Goal: Navigation & Orientation: Go to known website

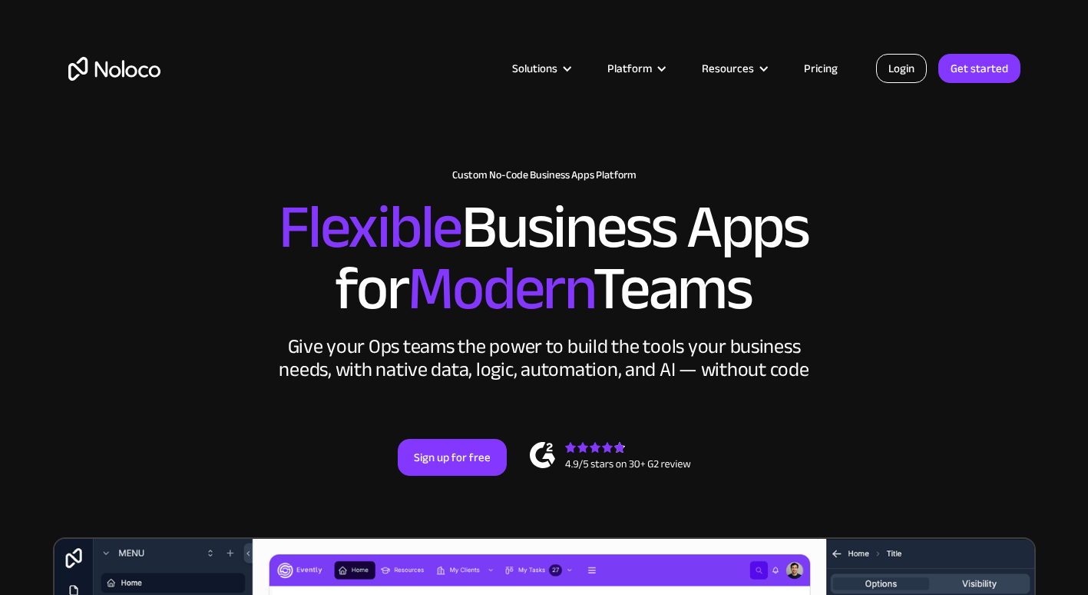
click at [899, 81] on link "Login" at bounding box center [901, 68] width 51 height 29
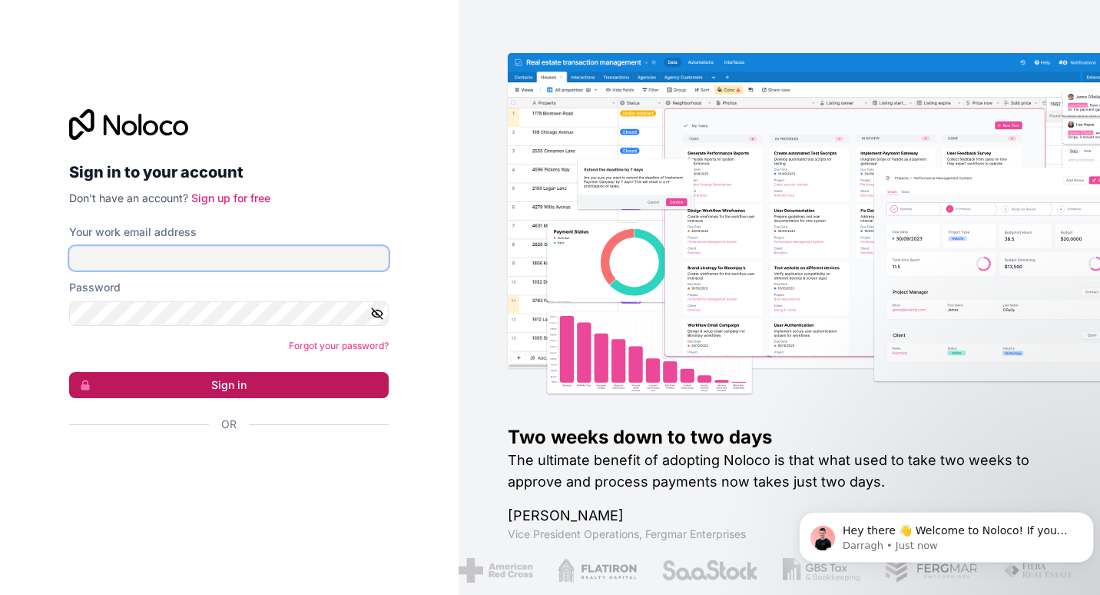
type input "[EMAIL_ADDRESS][DOMAIN_NAME]"
click at [260, 393] on button "Sign in" at bounding box center [229, 385] width 320 height 26
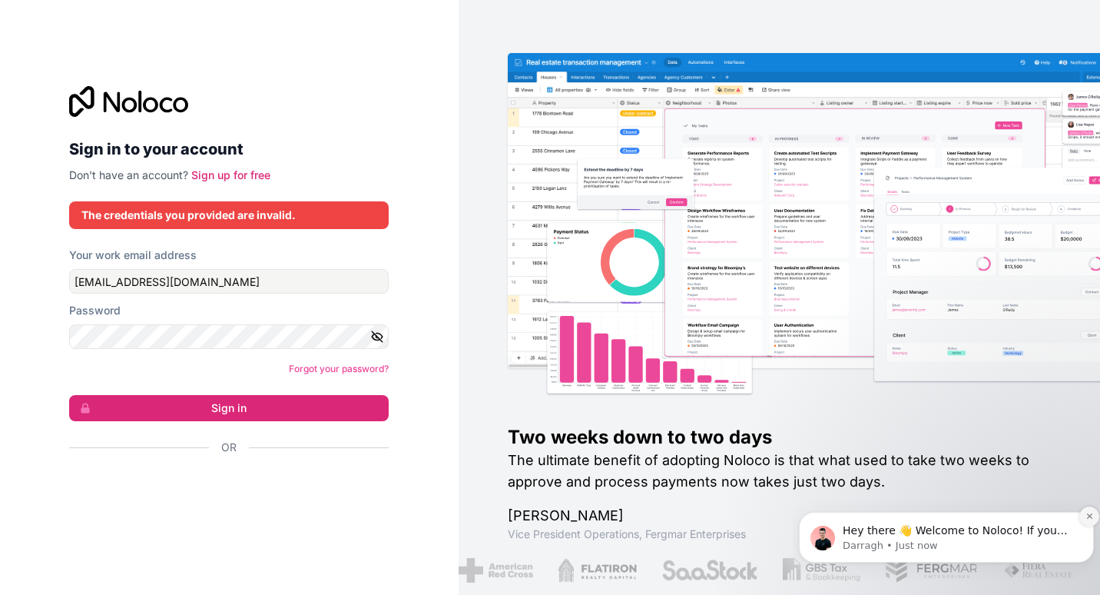
click at [1087, 515] on icon "Dismiss notification" at bounding box center [1089, 516] width 8 height 8
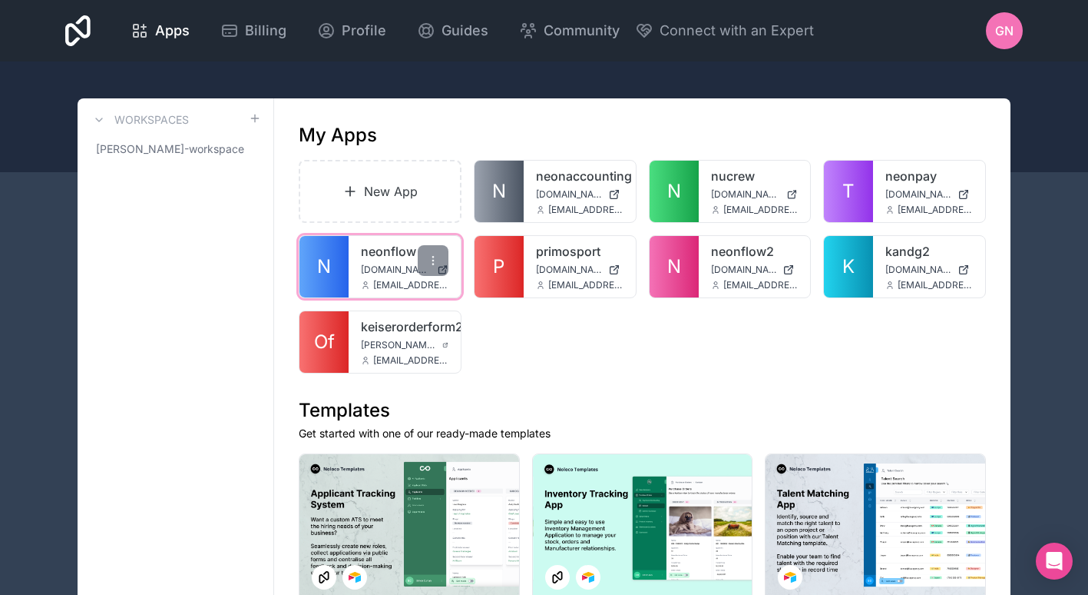
click at [337, 278] on link "N" at bounding box center [324, 266] width 49 height 61
